Goal: Task Accomplishment & Management: Manage account settings

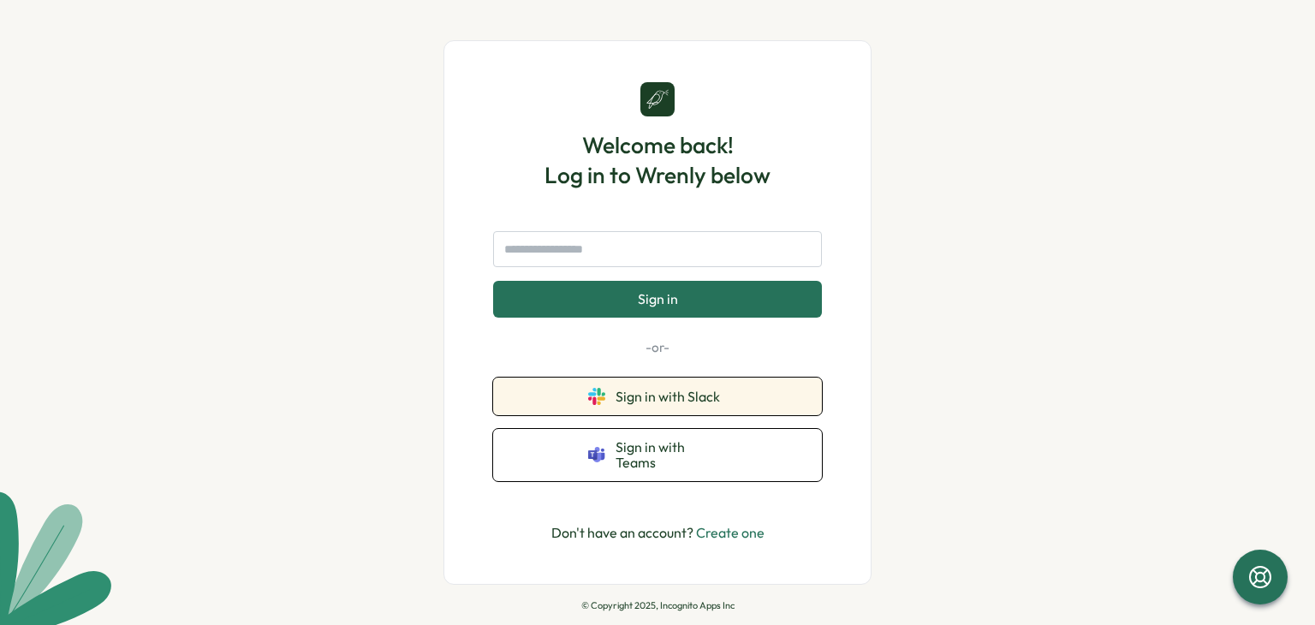
click at [583, 404] on button "Sign in with Slack" at bounding box center [657, 397] width 329 height 38
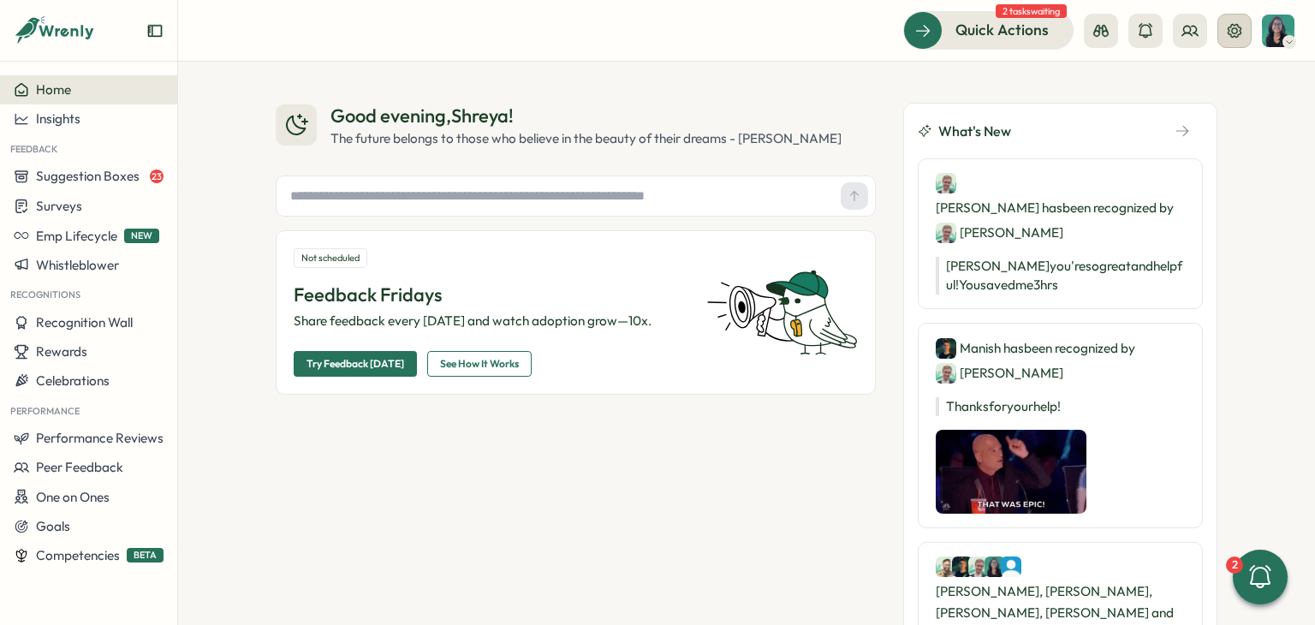
click at [1244, 21] on button at bounding box center [1234, 31] width 34 height 34
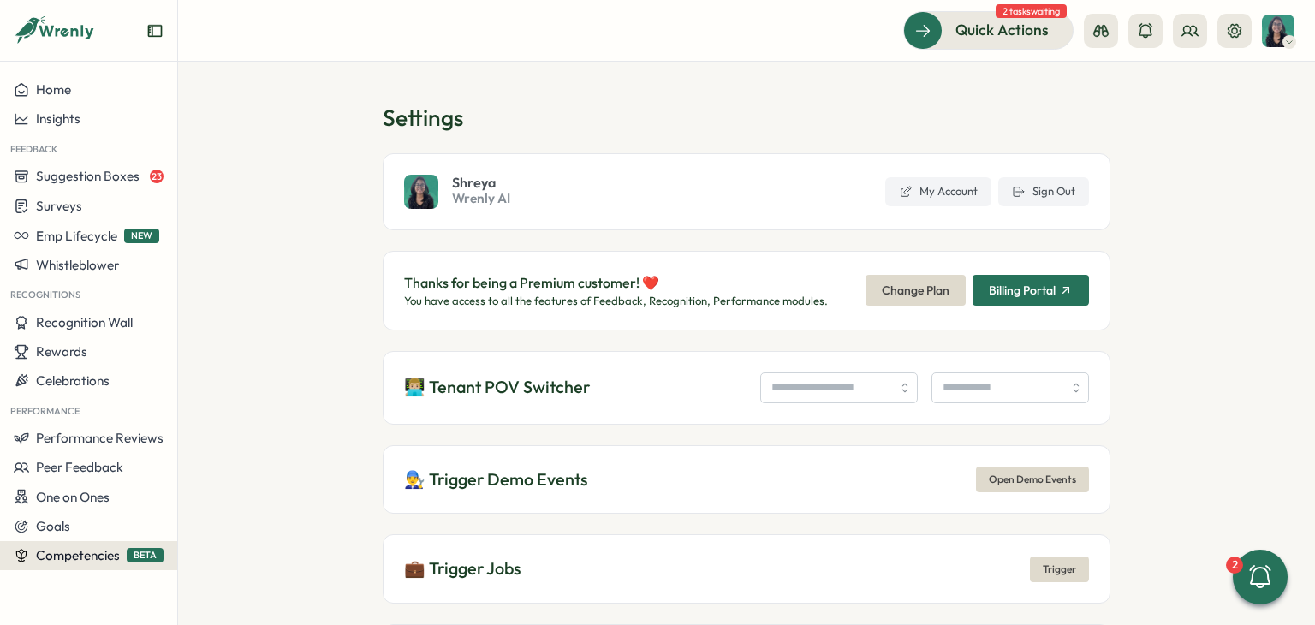
click at [62, 566] on button "Competencies BETA" at bounding box center [88, 555] width 177 height 29
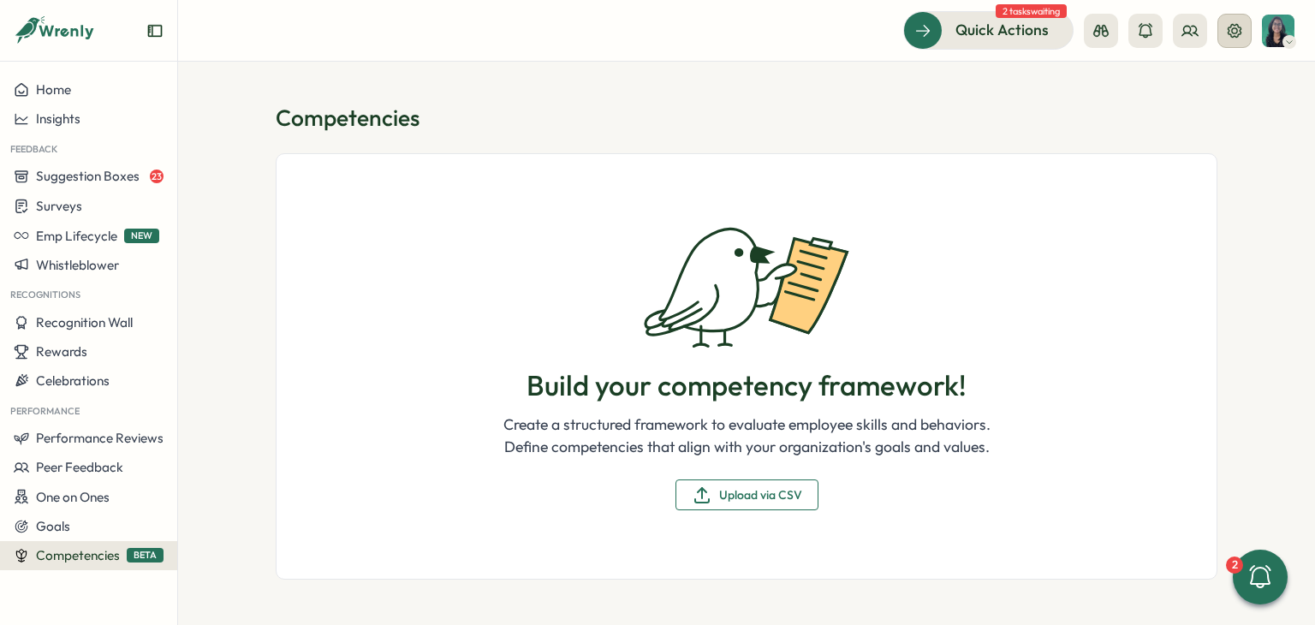
click at [1237, 27] on icon at bounding box center [1234, 30] width 17 height 17
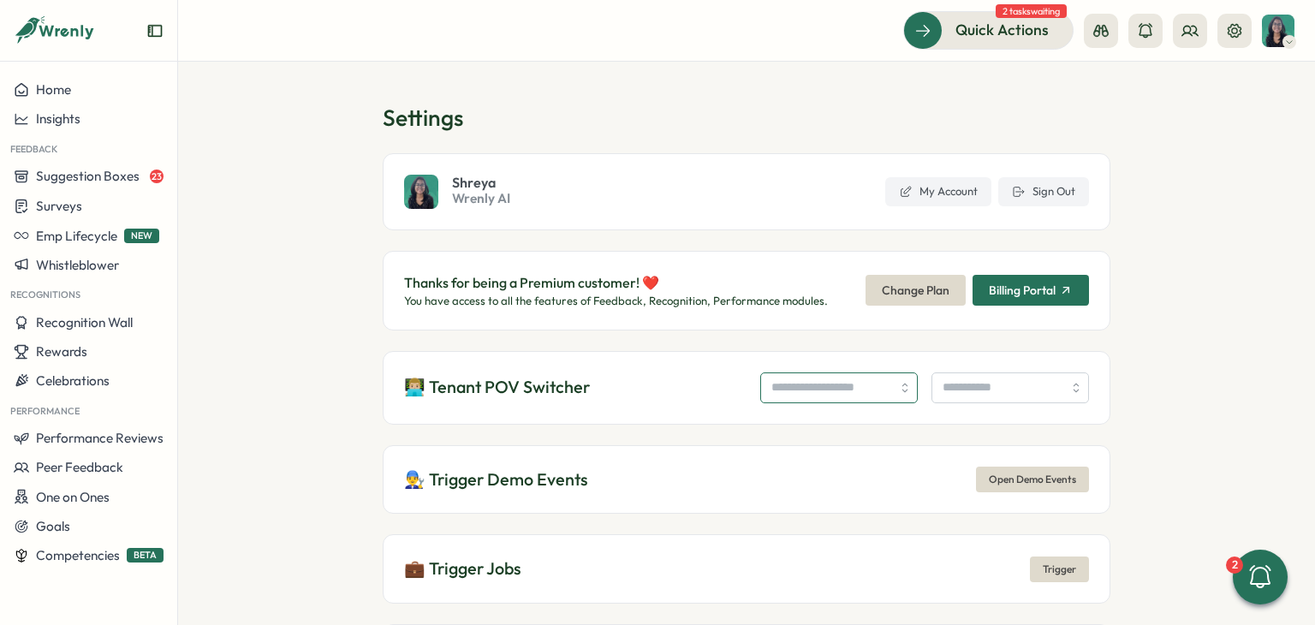
click at [774, 381] on input "search" at bounding box center [839, 387] width 158 height 31
type input "**********"
click at [952, 397] on input "search" at bounding box center [1010, 387] width 158 height 31
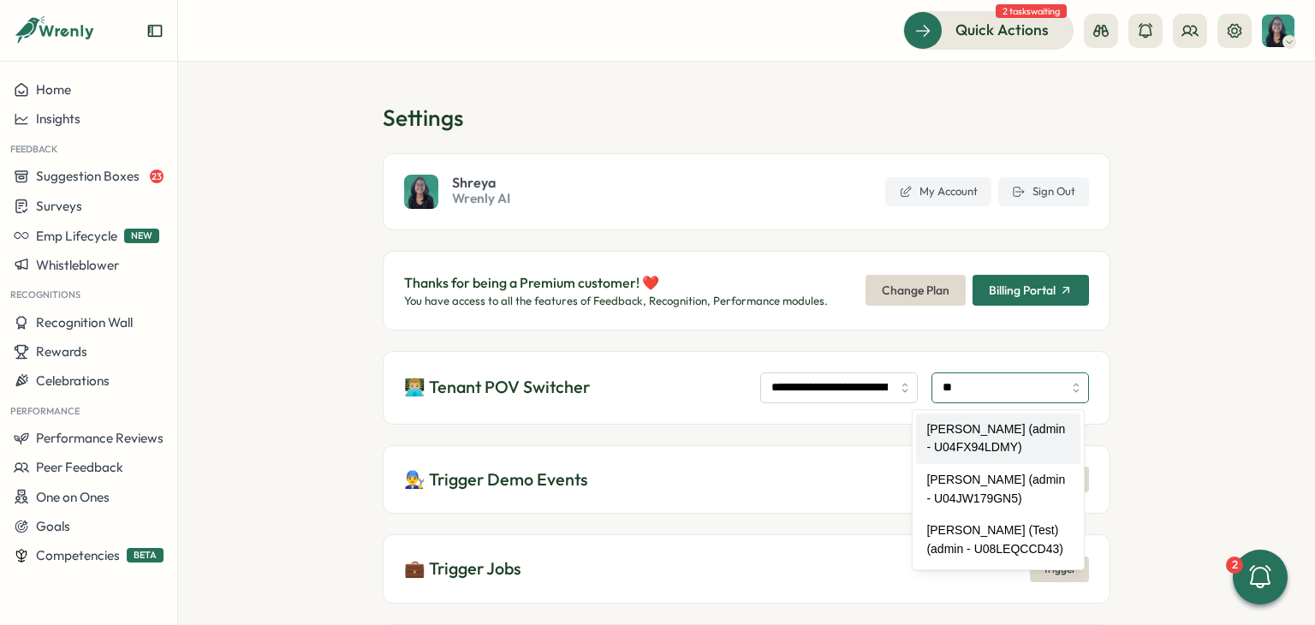
type input "**********"
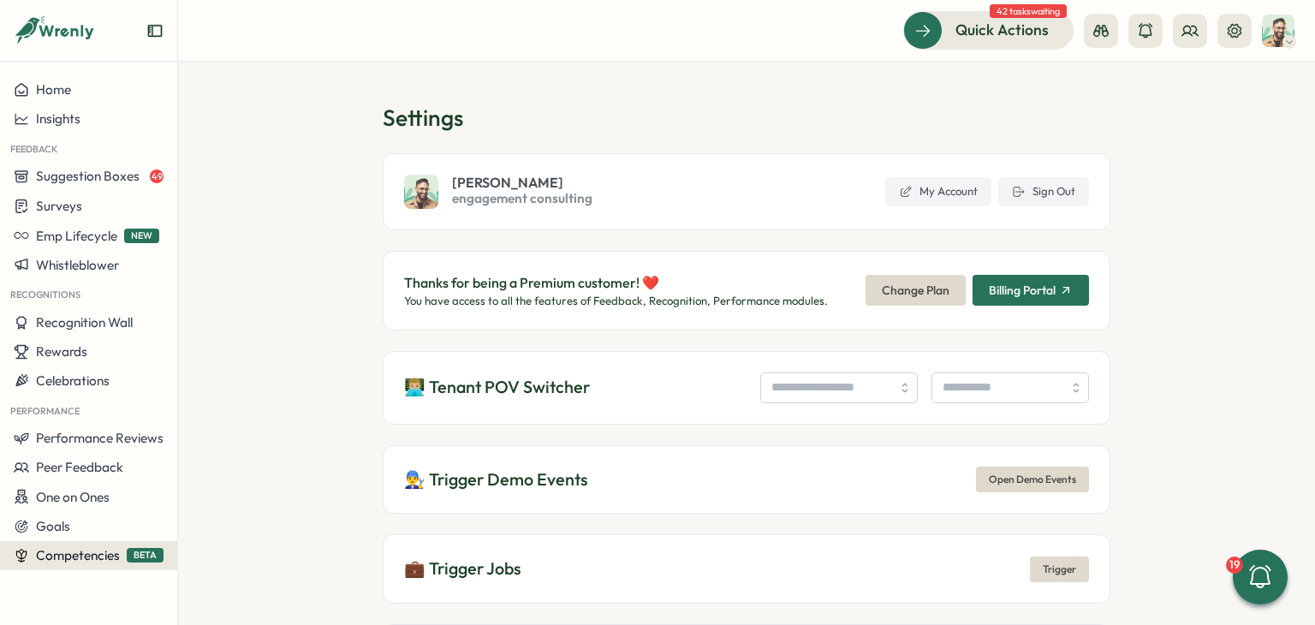
click at [92, 560] on span "Competencies" at bounding box center [78, 555] width 84 height 16
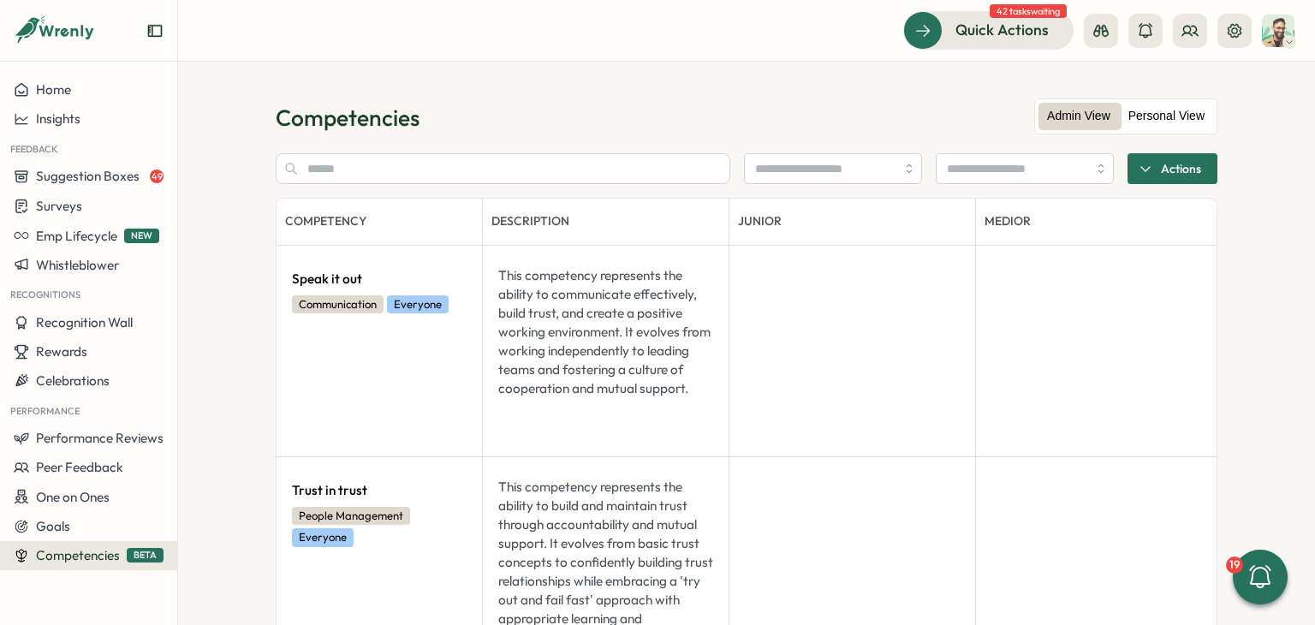
click at [1175, 113] on label "Personal View" at bounding box center [1166, 116] width 93 height 27
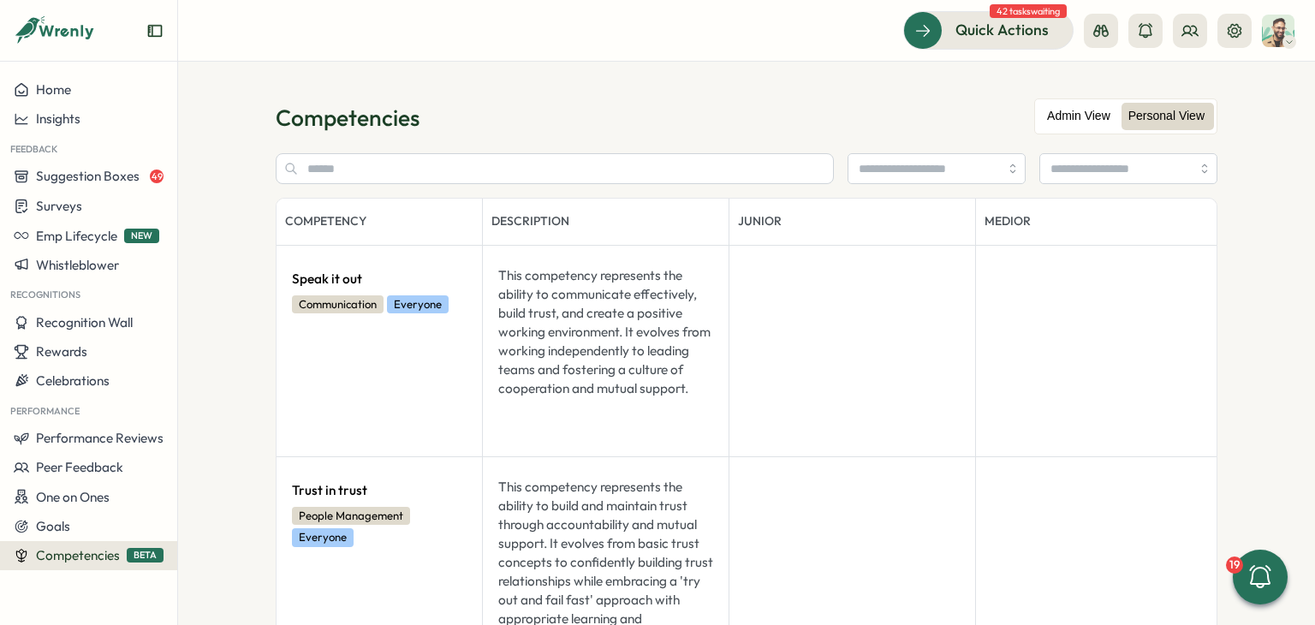
click at [1103, 112] on label "Admin View" at bounding box center [1078, 116] width 80 height 27
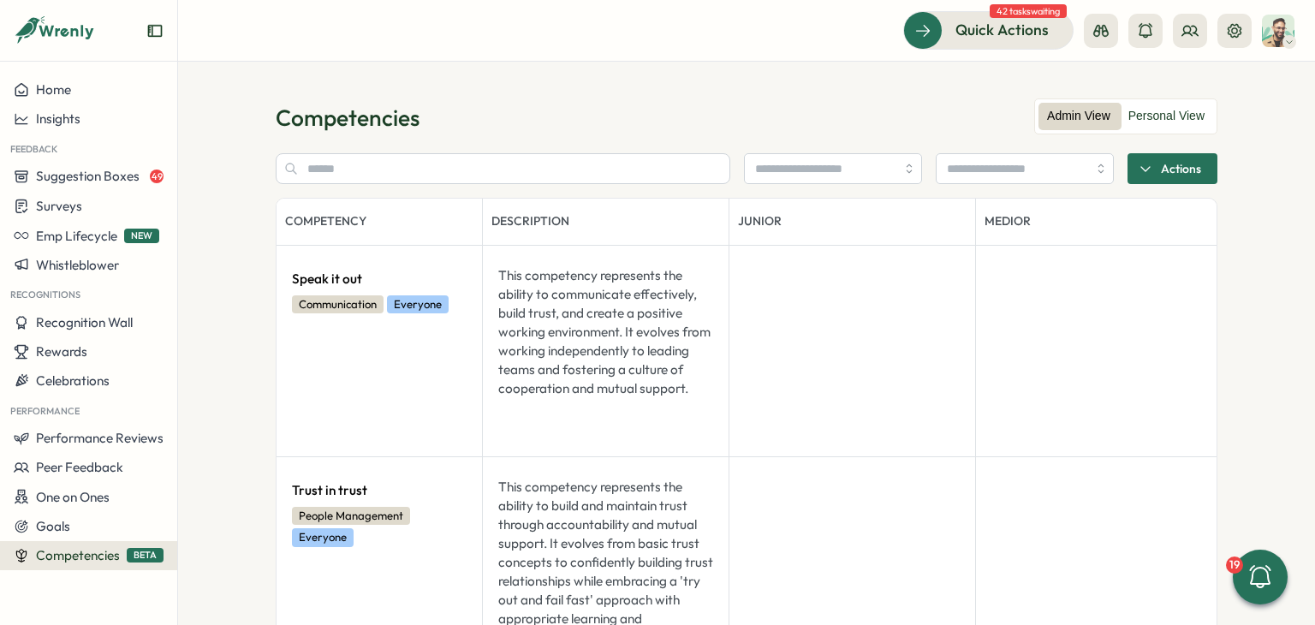
click at [945, 99] on section "Competencies Admin View Personal View Actions Competency Description Junior Med…" at bounding box center [746, 343] width 1137 height 563
click at [1239, 34] on icon at bounding box center [1235, 30] width 14 height 14
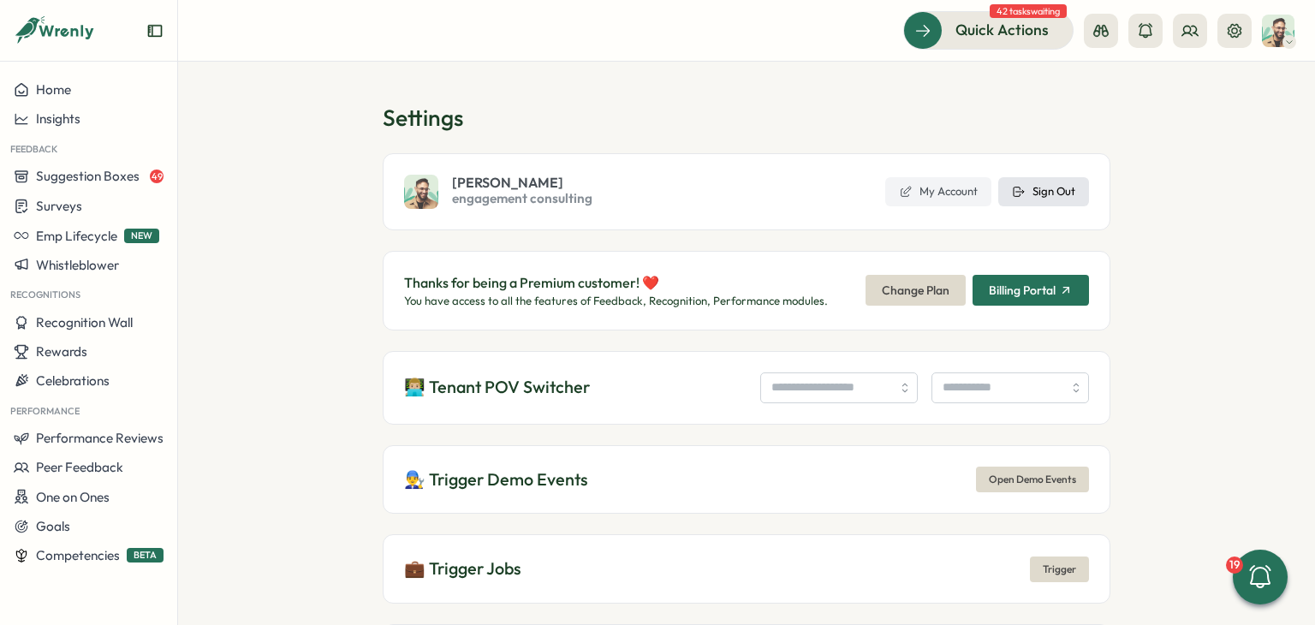
click at [1062, 198] on span "Sign Out" at bounding box center [1053, 191] width 43 height 15
